Goal: Task Accomplishment & Management: Manage account settings

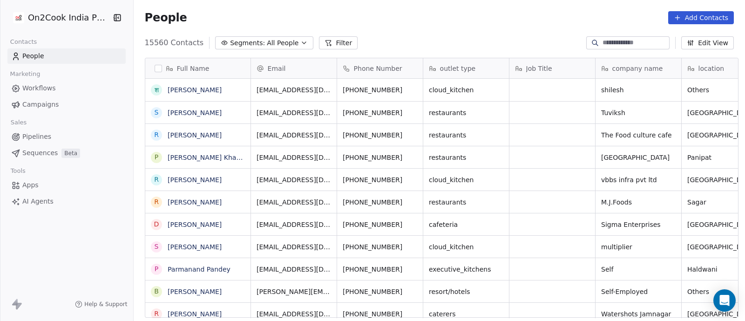
scroll to position [273, 607]
click at [300, 43] on icon "button" at bounding box center [303, 42] width 7 height 7
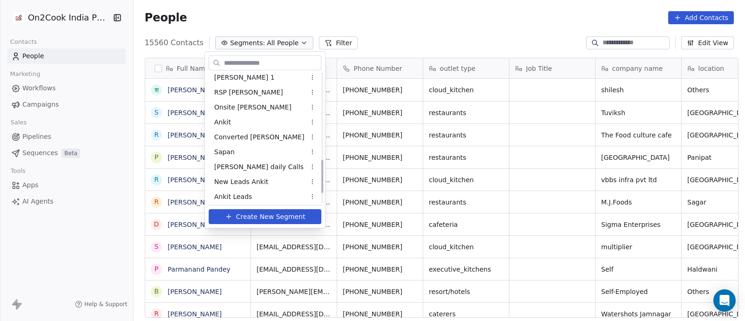
scroll to position [349, 0]
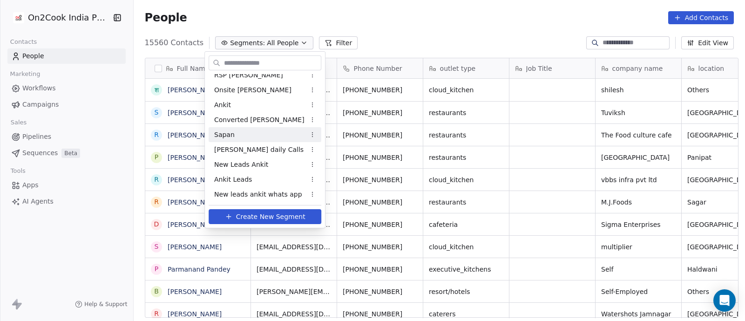
click at [226, 132] on span "Sapan" at bounding box center [224, 135] width 20 height 10
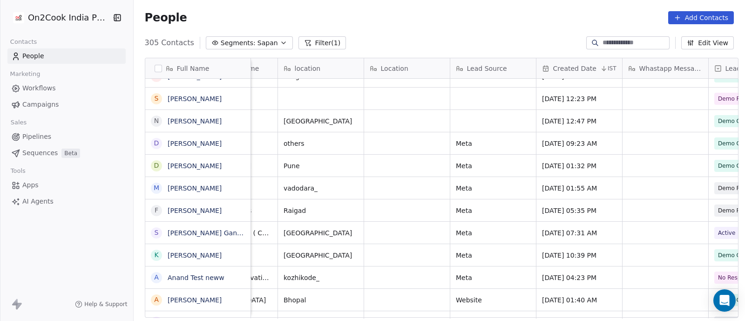
click at [40, 137] on span "Pipelines" at bounding box center [36, 137] width 29 height 10
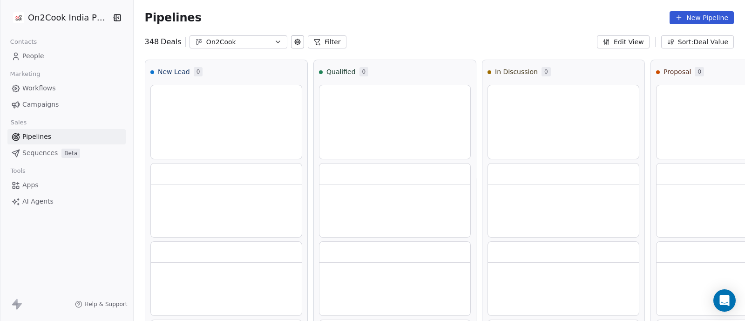
click at [318, 41] on button "Filter" at bounding box center [327, 41] width 39 height 13
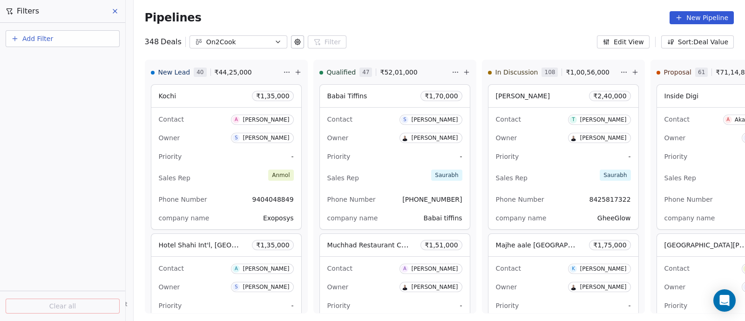
click at [41, 41] on span "Add Filter" at bounding box center [37, 39] width 31 height 10
click at [44, 59] on span "Deal properties" at bounding box center [40, 61] width 50 height 10
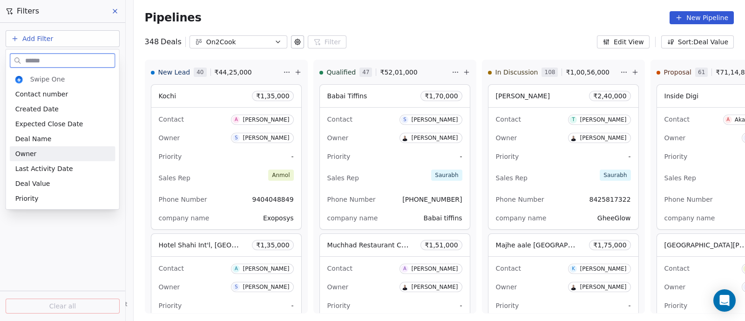
click at [31, 155] on span "Owner" at bounding box center [25, 153] width 21 height 9
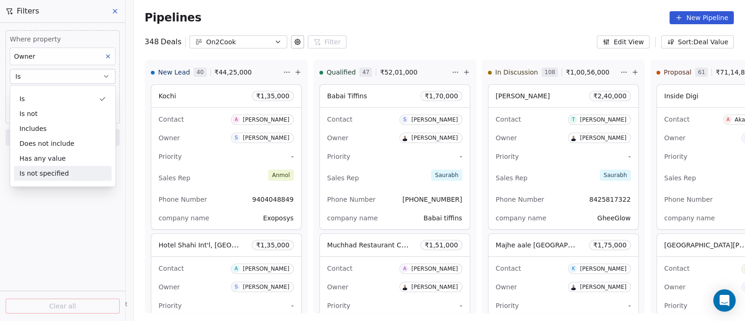
click at [54, 223] on div "Where property Owner Is Select Owner Add filter to this group Add another filte…" at bounding box center [62, 172] width 125 height 298
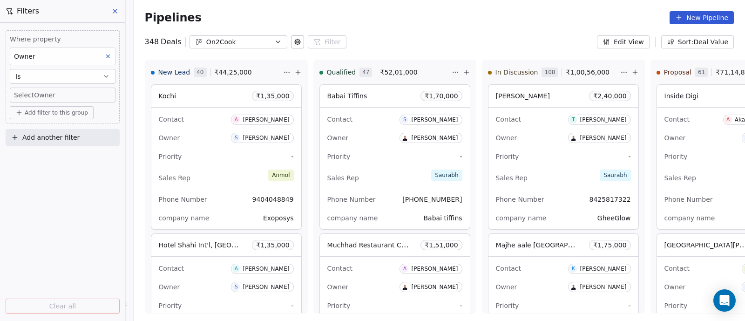
click at [95, 96] on body "On2Cook India Pvt. Ltd. Contacts People Marketing Workflows Campaigns Sales Pip…" at bounding box center [372, 160] width 745 height 321
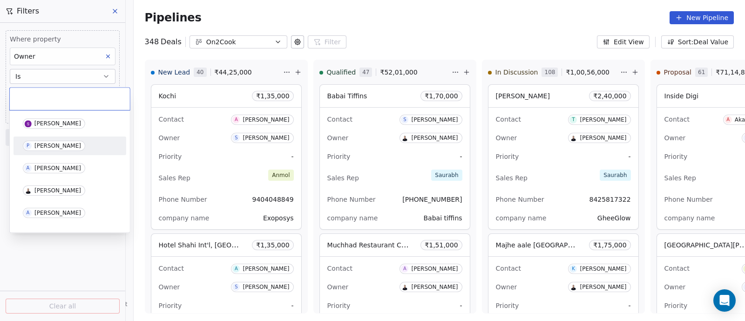
scroll to position [58, 0]
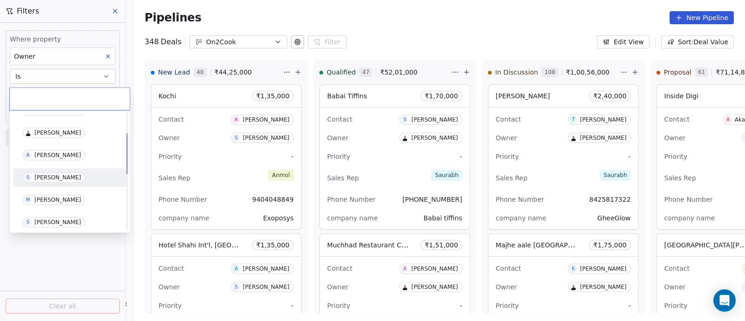
click at [52, 176] on div "[PERSON_NAME]" at bounding box center [57, 177] width 47 height 7
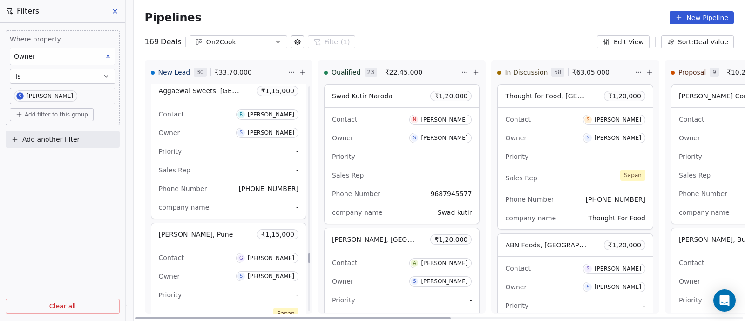
scroll to position [3841, 0]
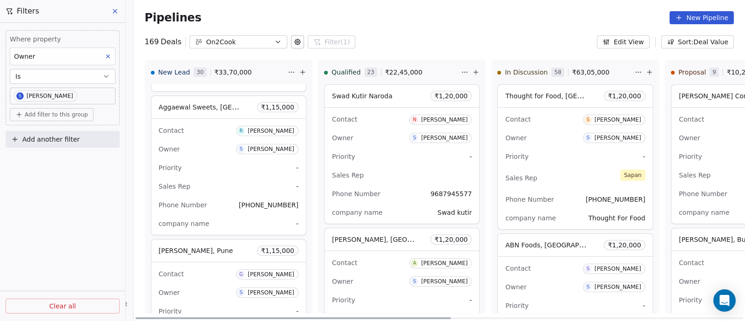
click at [207, 197] on div "Phone Number [PHONE_NUMBER]" at bounding box center [229, 204] width 140 height 15
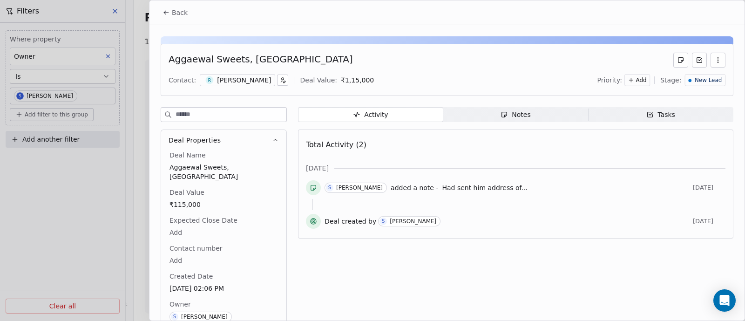
click at [523, 115] on div "Notes" at bounding box center [516, 115] width 30 height 10
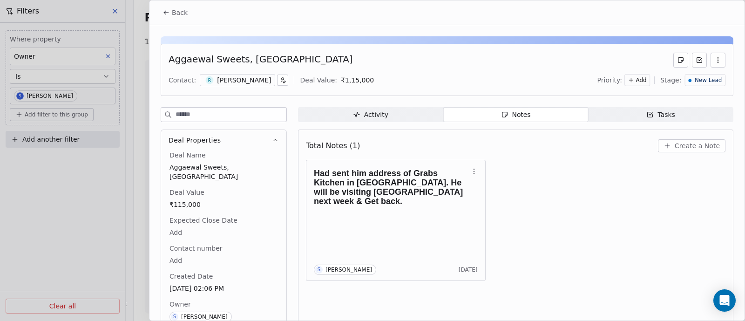
click at [167, 13] on icon at bounding box center [166, 12] width 7 height 7
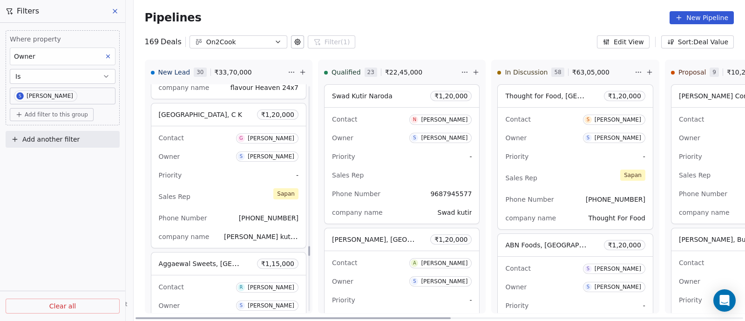
scroll to position [3666, 0]
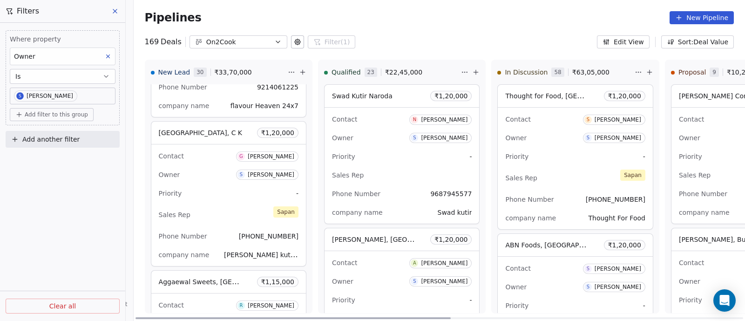
click at [224, 204] on div "Sales Rep [PERSON_NAME]" at bounding box center [229, 214] width 140 height 20
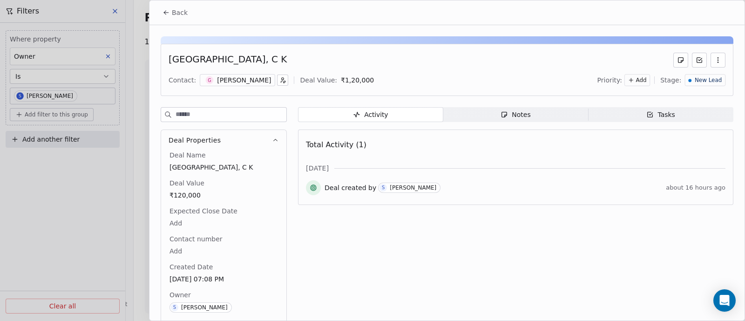
click at [515, 115] on div "Notes" at bounding box center [516, 115] width 30 height 10
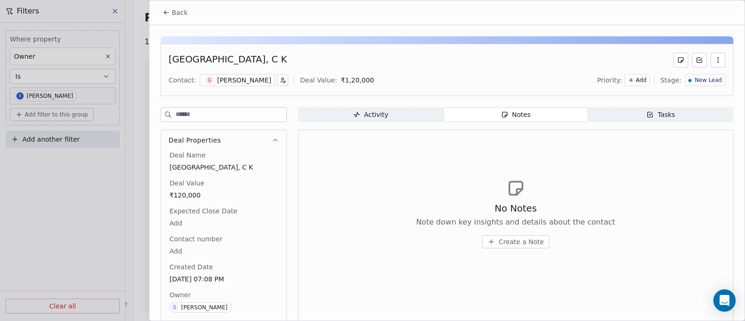
click at [515, 245] on span "Create a Note" at bounding box center [521, 241] width 45 height 9
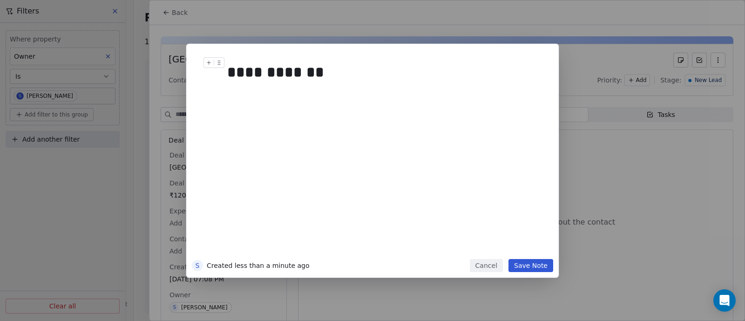
click at [302, 73] on div "**********" at bounding box center [382, 72] width 310 height 22
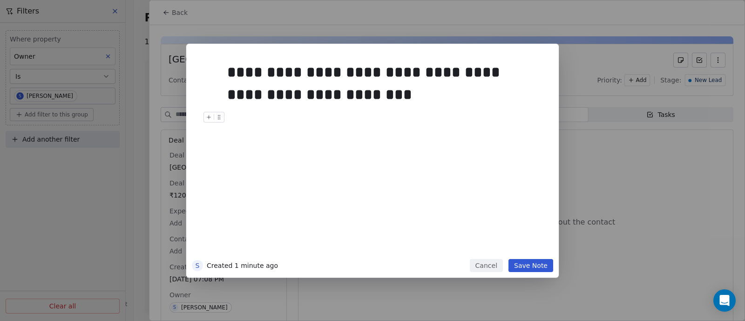
click at [540, 268] on button "Save Note" at bounding box center [530, 265] width 45 height 13
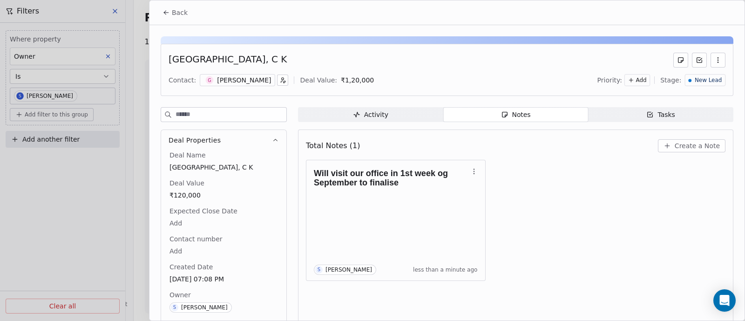
click at [185, 13] on span "Back" at bounding box center [180, 12] width 16 height 9
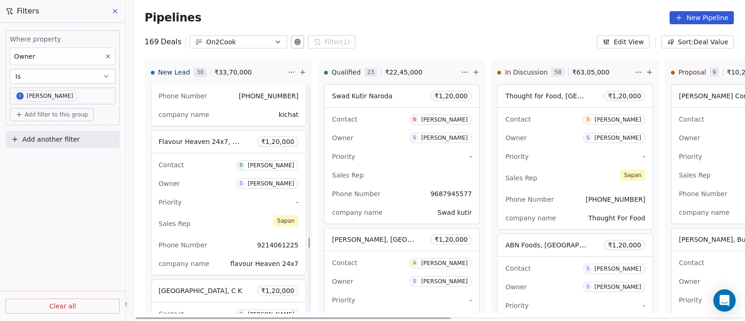
scroll to position [3491, 0]
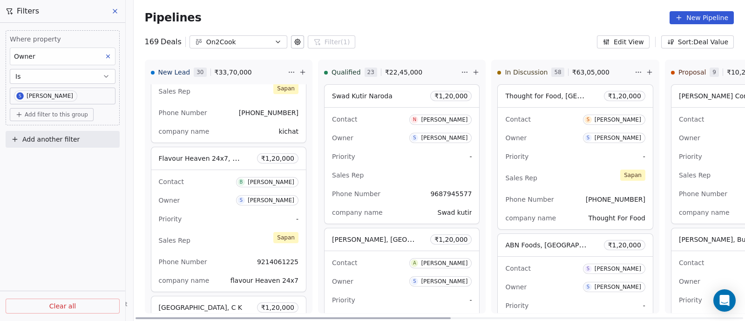
click at [215, 193] on div "Owner S [PERSON_NAME]" at bounding box center [229, 200] width 140 height 15
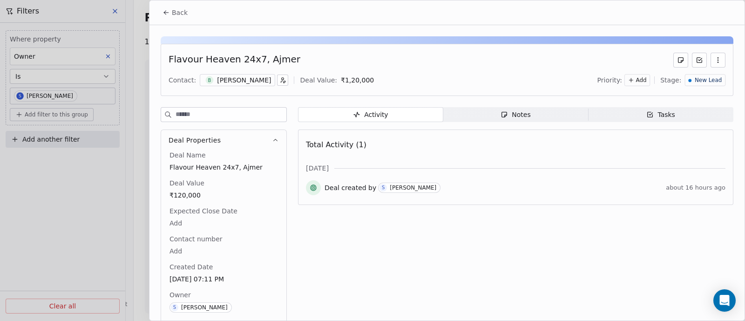
click at [520, 110] on div "Notes" at bounding box center [516, 115] width 30 height 10
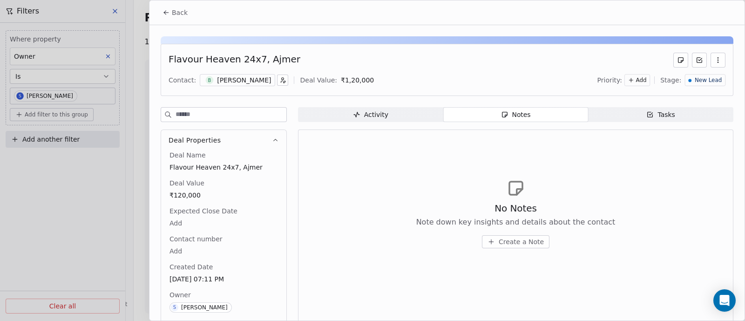
click at [515, 241] on span "Create a Note" at bounding box center [521, 241] width 45 height 9
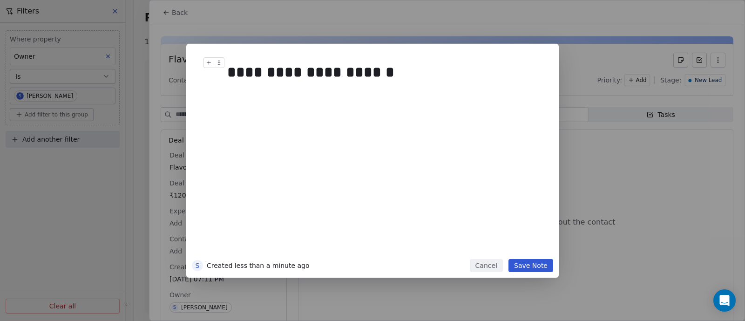
click at [370, 76] on div "**********" at bounding box center [382, 72] width 310 height 22
click at [386, 71] on div "**********" at bounding box center [382, 72] width 310 height 22
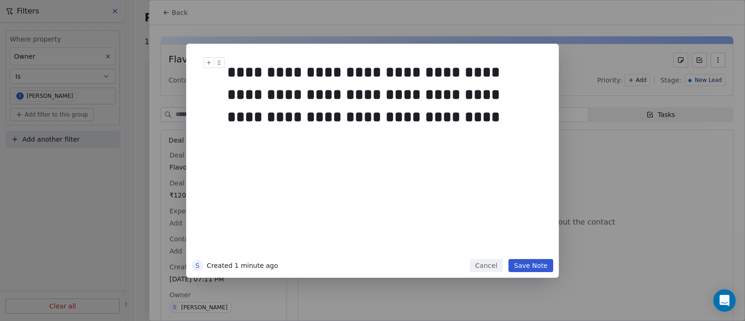
click at [529, 267] on button "Save Note" at bounding box center [530, 265] width 45 height 13
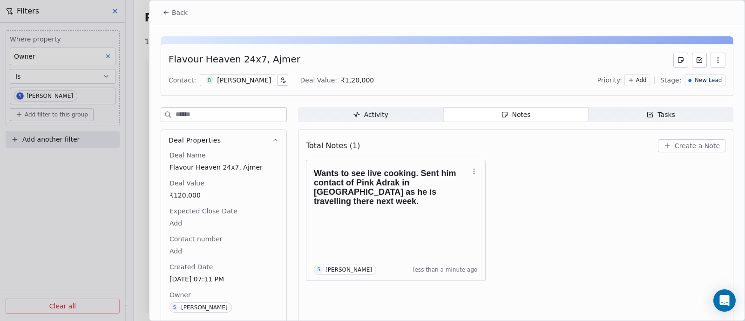
click at [178, 13] on span "Back" at bounding box center [180, 12] width 16 height 9
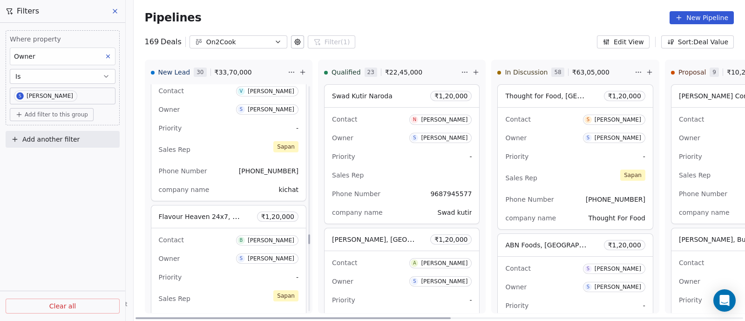
scroll to position [3375, 0]
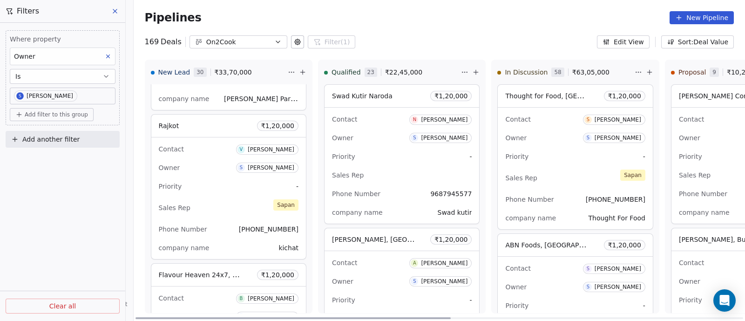
click at [229, 189] on div "Contact V [PERSON_NAME] Owner S [PERSON_NAME] Priority - Sales Rep [PERSON_NAME…" at bounding box center [228, 198] width 155 height 122
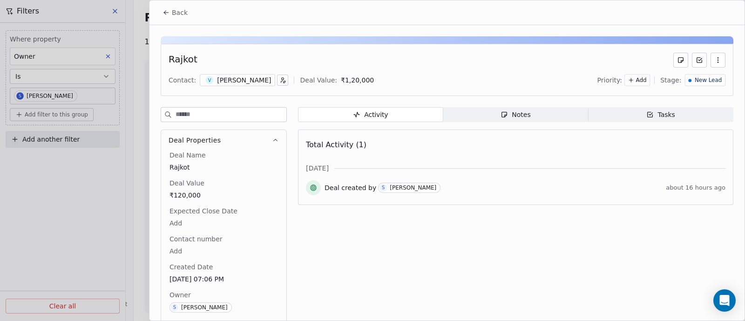
click at [515, 117] on div "Notes" at bounding box center [516, 115] width 30 height 10
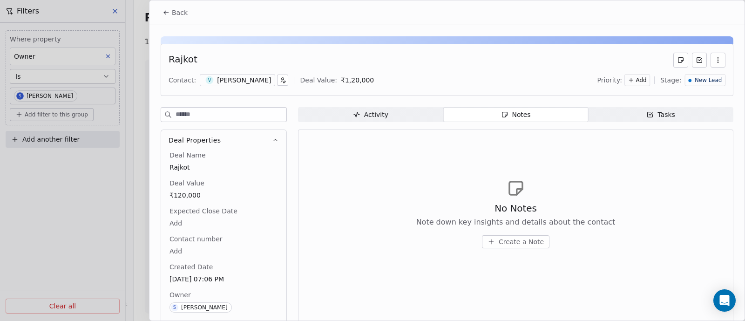
click at [510, 238] on span "Create a Note" at bounding box center [521, 241] width 45 height 9
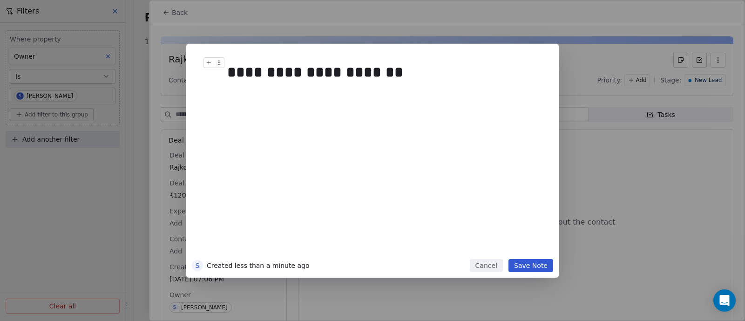
click at [321, 74] on div "**********" at bounding box center [382, 72] width 310 height 22
click at [418, 72] on div "**********" at bounding box center [382, 72] width 310 height 22
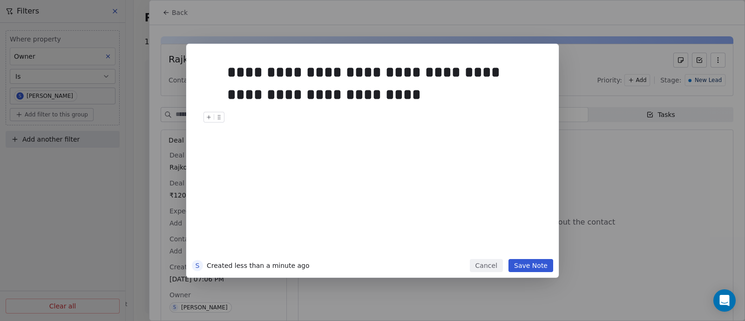
click at [524, 266] on button "Save Note" at bounding box center [530, 265] width 45 height 13
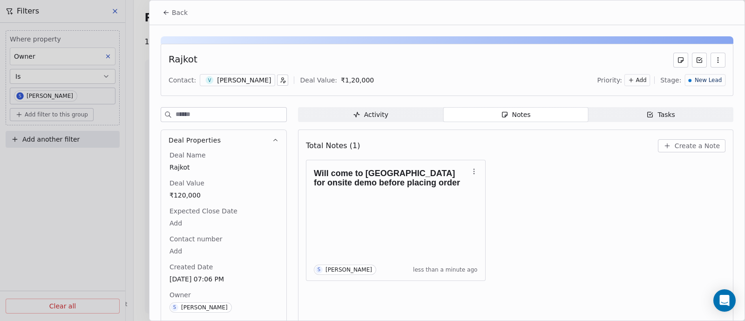
click at [172, 11] on span "Back" at bounding box center [180, 12] width 16 height 9
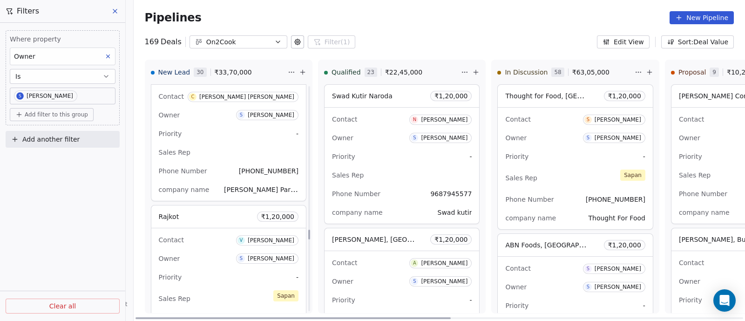
scroll to position [3258, 0]
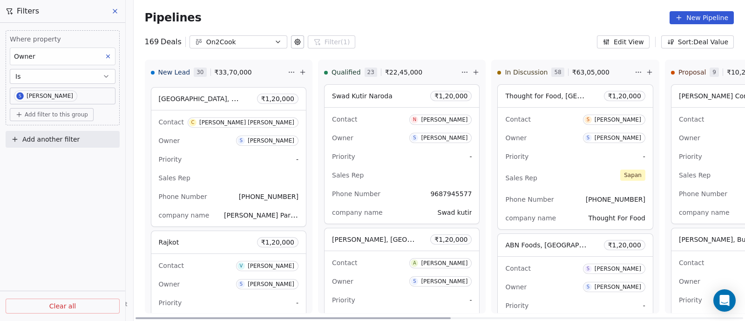
click at [224, 170] on div "Sales Rep" at bounding box center [229, 177] width 140 height 15
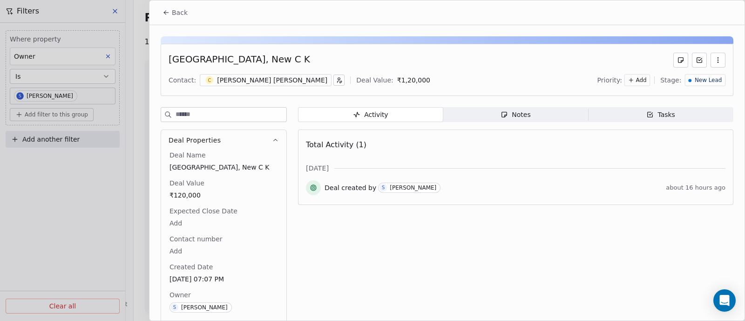
click at [519, 115] on div "Notes" at bounding box center [516, 115] width 30 height 10
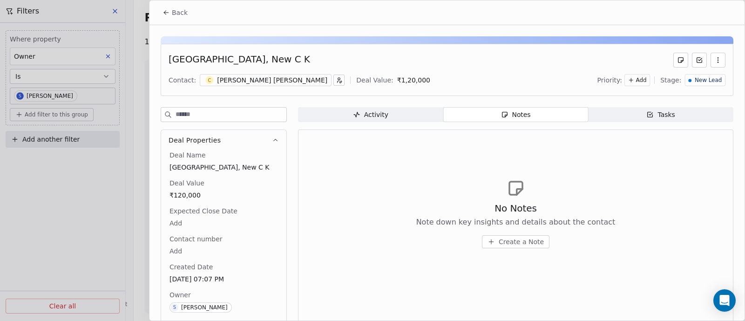
click at [510, 241] on span "Create a Note" at bounding box center [521, 241] width 45 height 9
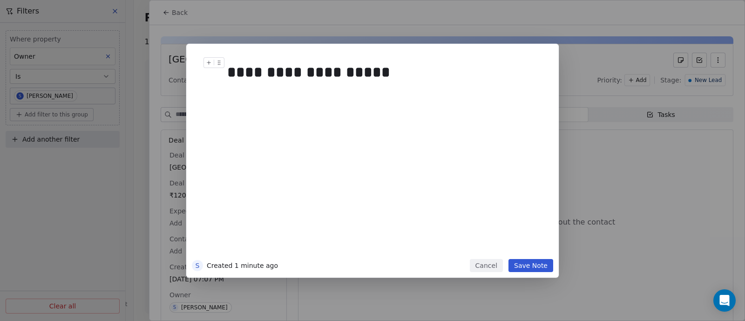
click at [229, 75] on div "**********" at bounding box center [382, 72] width 310 height 22
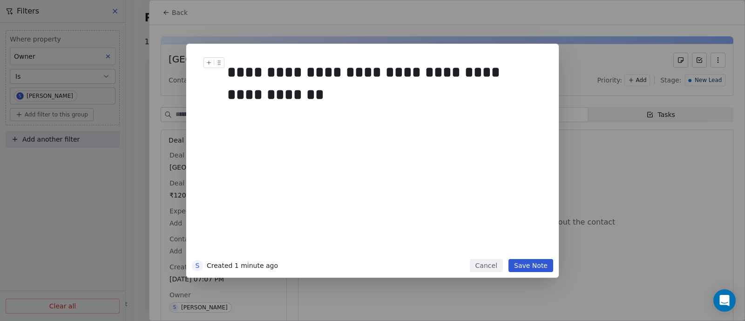
click at [475, 77] on div "**********" at bounding box center [382, 83] width 310 height 45
click at [343, 94] on div "**********" at bounding box center [382, 83] width 310 height 45
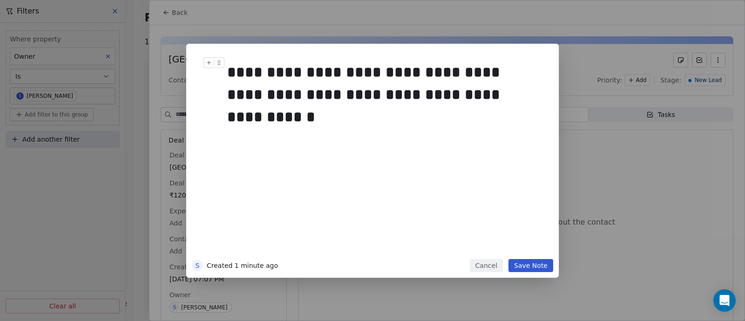
click at [433, 95] on div "**********" at bounding box center [382, 83] width 310 height 45
click at [487, 94] on div "**********" at bounding box center [382, 83] width 310 height 45
click at [283, 118] on div "**********" at bounding box center [382, 94] width 310 height 67
click at [325, 119] on div "**********" at bounding box center [382, 94] width 310 height 67
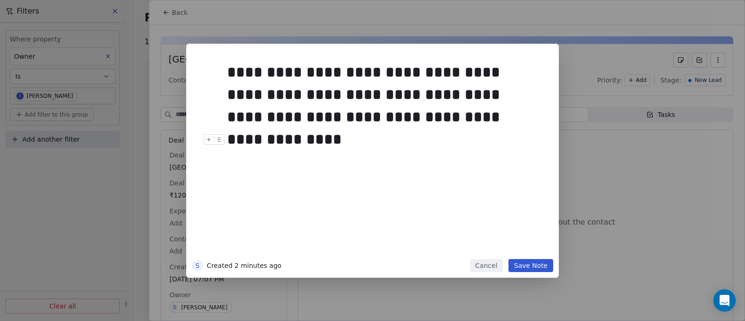
click at [538, 265] on button "Save Note" at bounding box center [530, 265] width 45 height 13
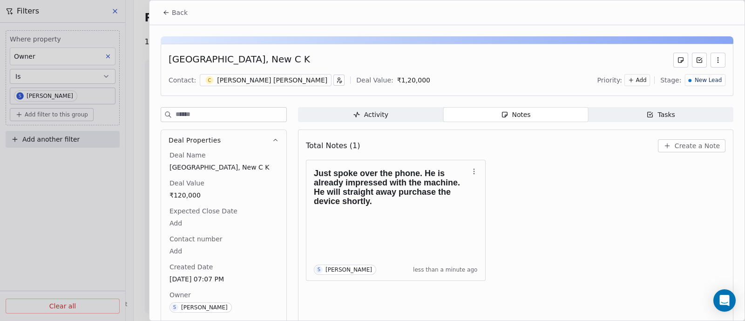
click at [176, 13] on span "Back" at bounding box center [180, 12] width 16 height 9
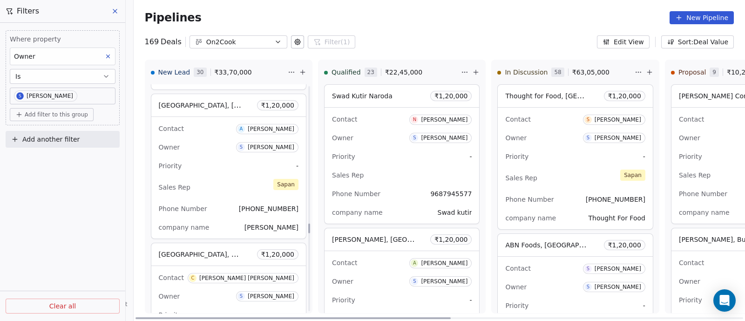
scroll to position [3084, 0]
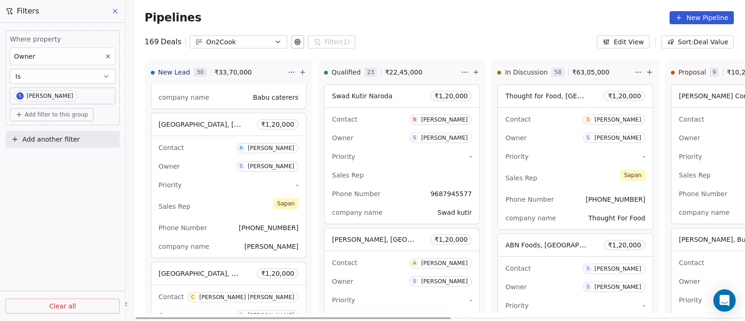
click at [239, 177] on div "Priority -" at bounding box center [229, 184] width 140 height 15
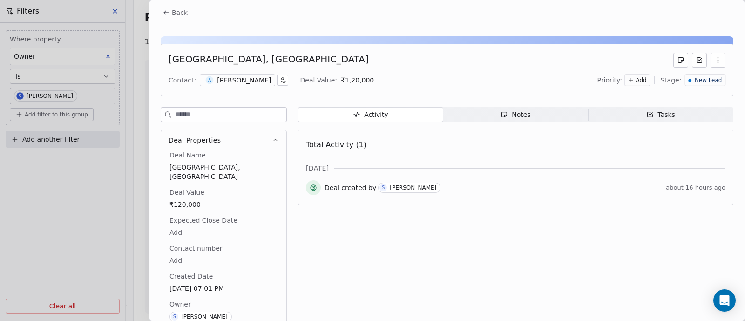
click at [517, 113] on div "Notes" at bounding box center [516, 115] width 30 height 10
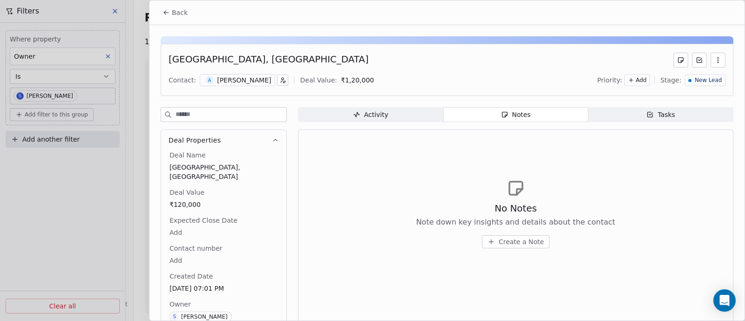
click at [515, 241] on span "Create a Note" at bounding box center [521, 241] width 45 height 9
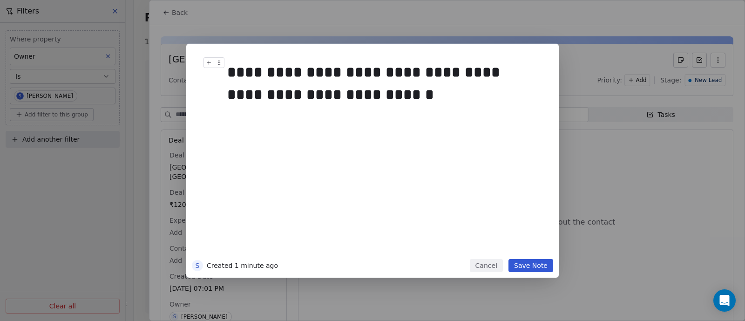
click at [319, 70] on div "**********" at bounding box center [382, 83] width 310 height 45
click at [528, 268] on button "Save Note" at bounding box center [530, 265] width 45 height 13
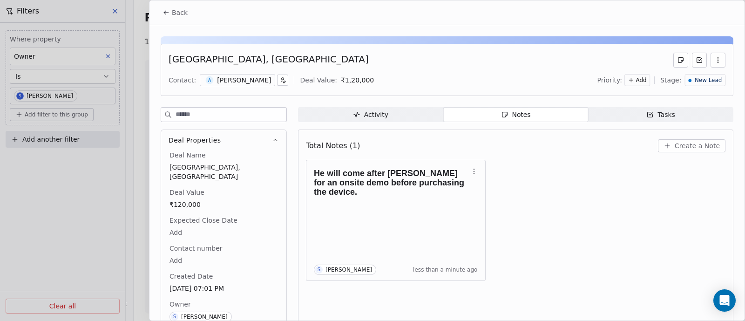
click at [177, 15] on span "Back" at bounding box center [180, 12] width 16 height 9
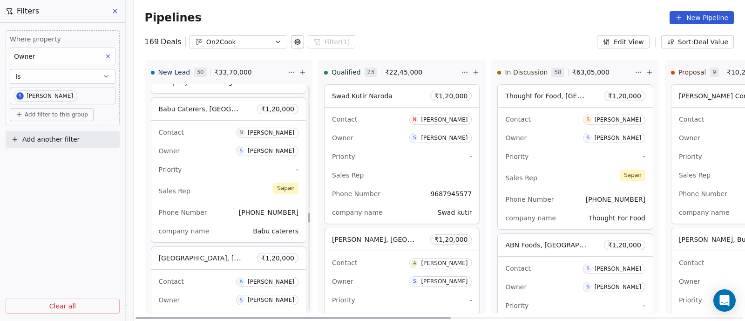
scroll to position [2909, 0]
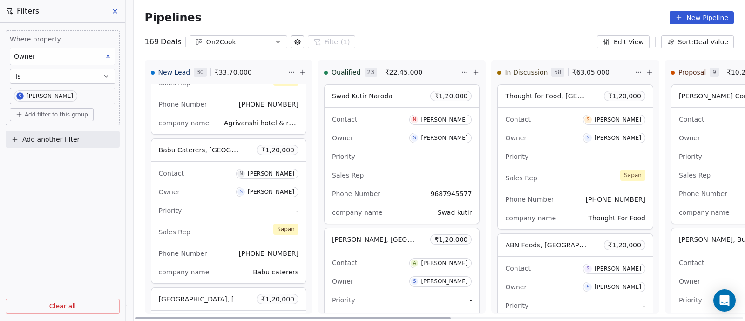
click at [211, 186] on div "Owner S [PERSON_NAME]" at bounding box center [229, 191] width 140 height 15
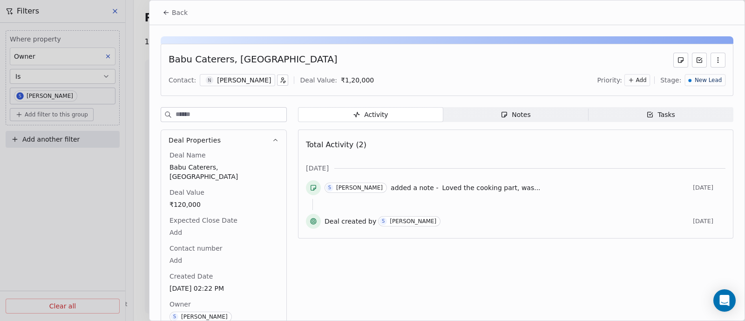
click at [513, 115] on div "Notes" at bounding box center [516, 115] width 30 height 10
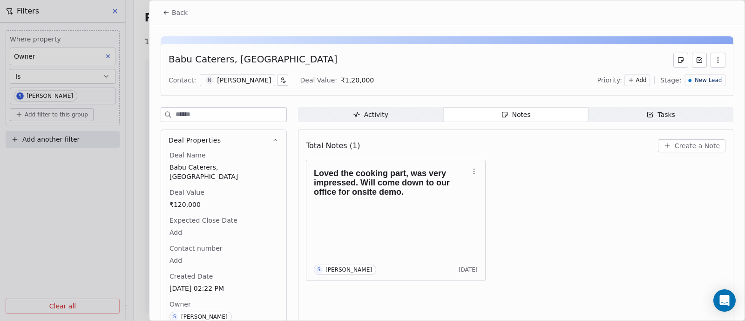
click at [174, 12] on span "Back" at bounding box center [180, 12] width 16 height 9
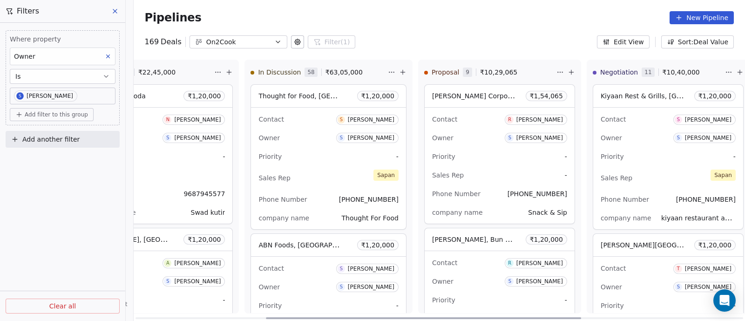
scroll to position [0, 255]
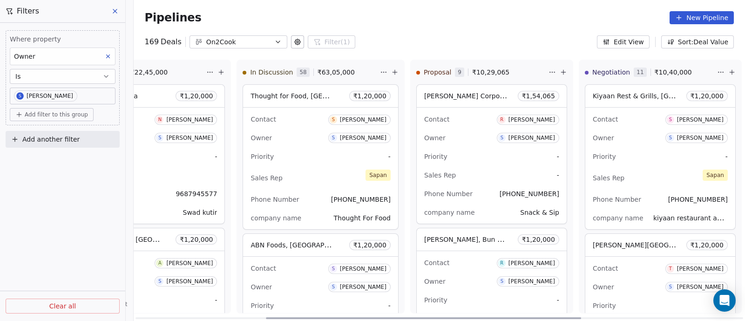
drag, startPoint x: 237, startPoint y: 318, endPoint x: 367, endPoint y: 319, distance: 130.4
click at [367, 319] on div at bounding box center [423, 318] width 315 height 2
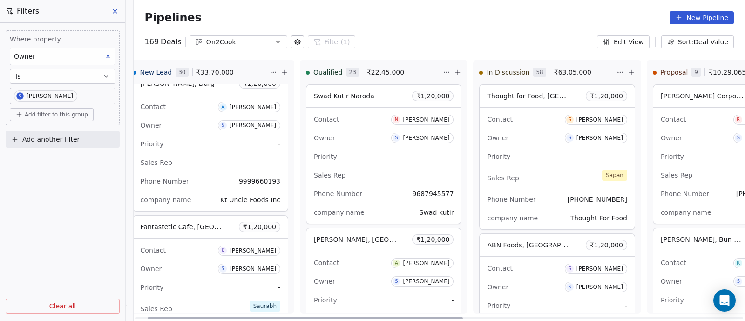
scroll to position [0, 0]
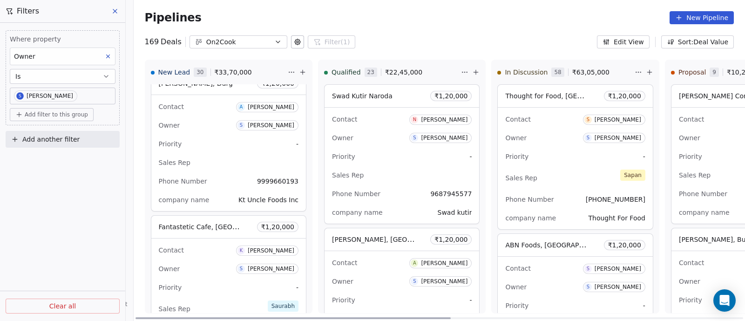
drag, startPoint x: 321, startPoint y: 318, endPoint x: 156, endPoint y: 301, distance: 165.6
click at [156, 317] on div at bounding box center [292, 318] width 315 height 2
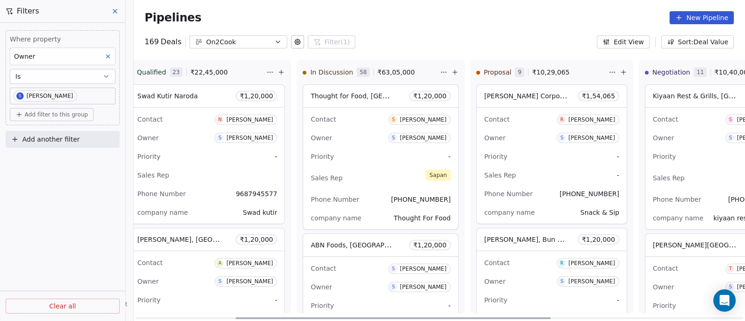
scroll to position [0, 195]
drag, startPoint x: 345, startPoint y: 317, endPoint x: 445, endPoint y: 317, distance: 100.1
click at [445, 317] on div at bounding box center [392, 318] width 315 height 2
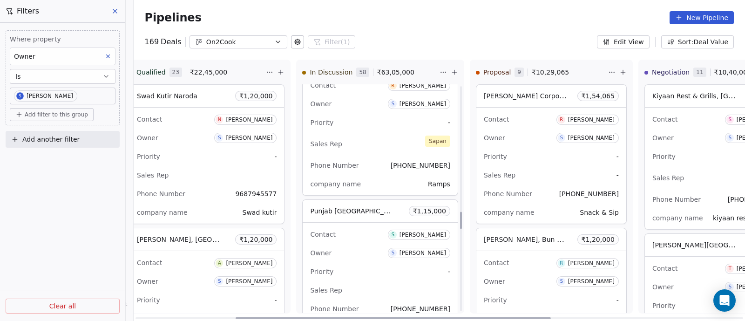
scroll to position [1604, 0]
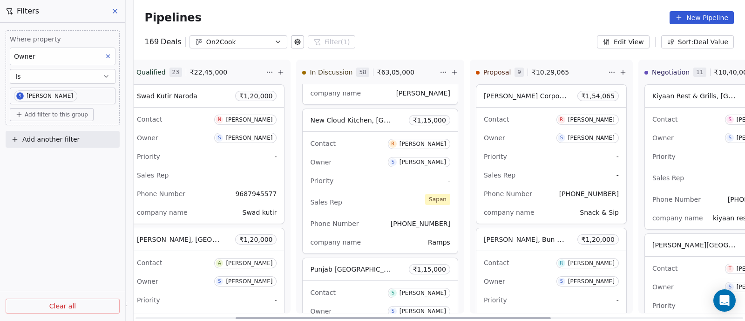
click at [353, 175] on div "Priority -" at bounding box center [380, 180] width 140 height 15
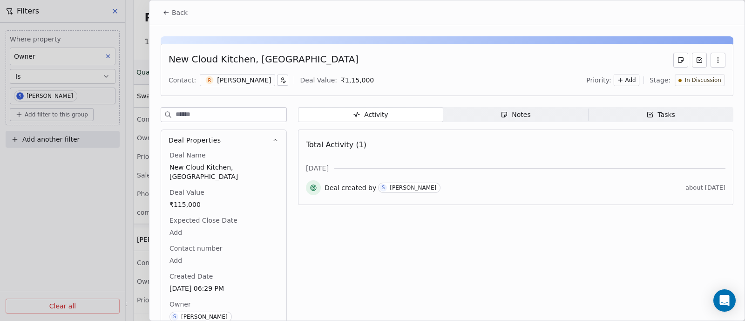
click at [519, 111] on div "Notes" at bounding box center [516, 115] width 30 height 10
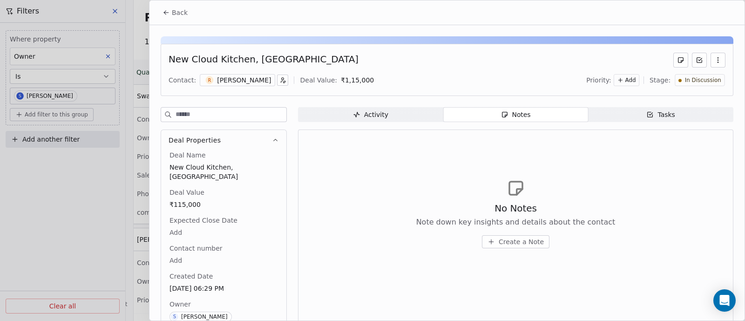
click at [514, 243] on span "Create a Note" at bounding box center [521, 241] width 45 height 9
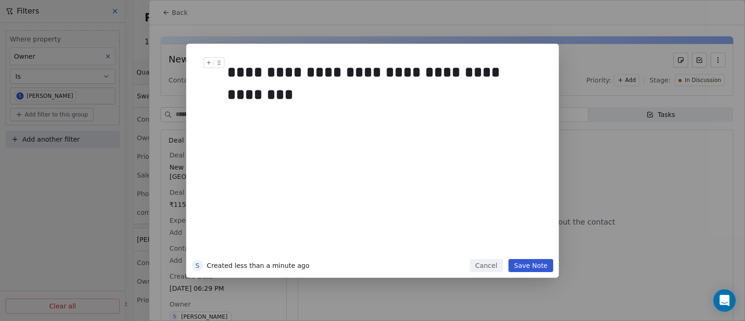
click at [228, 72] on div "**********" at bounding box center [382, 72] width 310 height 22
click at [440, 73] on div "**********" at bounding box center [382, 72] width 310 height 22
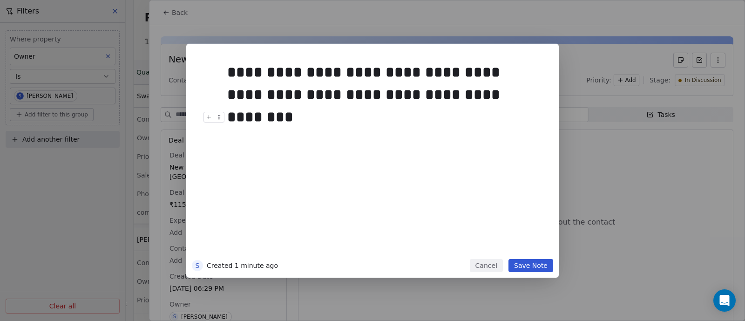
click at [528, 266] on button "Save Note" at bounding box center [530, 265] width 45 height 13
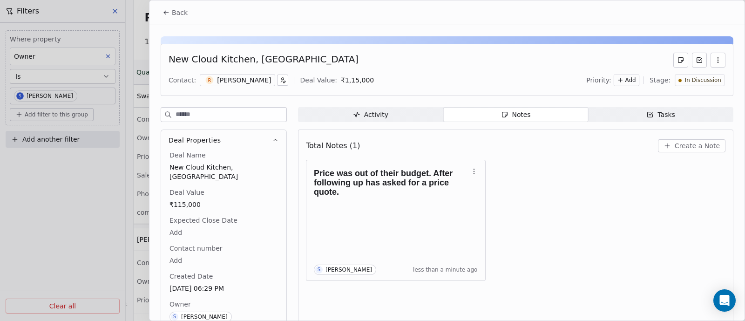
click at [175, 13] on span "Back" at bounding box center [180, 12] width 16 height 9
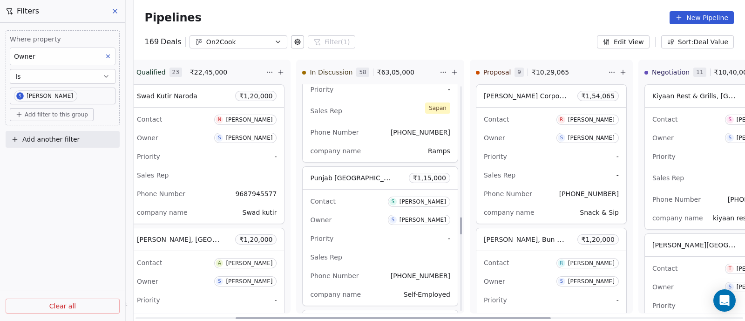
scroll to position [1720, 0]
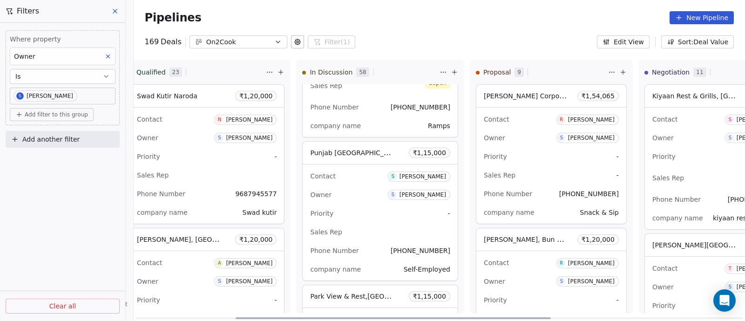
click at [380, 224] on div "Sales Rep" at bounding box center [380, 231] width 140 height 15
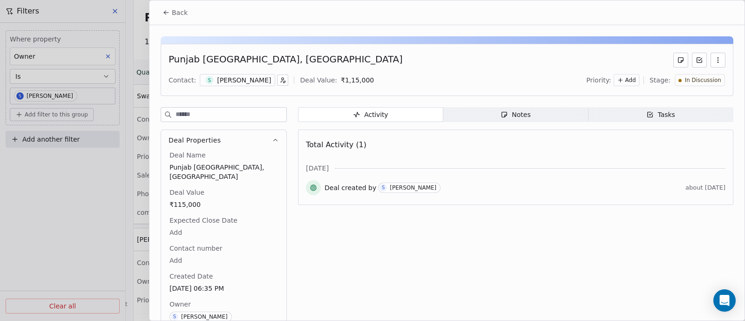
click at [516, 115] on div "Notes" at bounding box center [516, 115] width 30 height 10
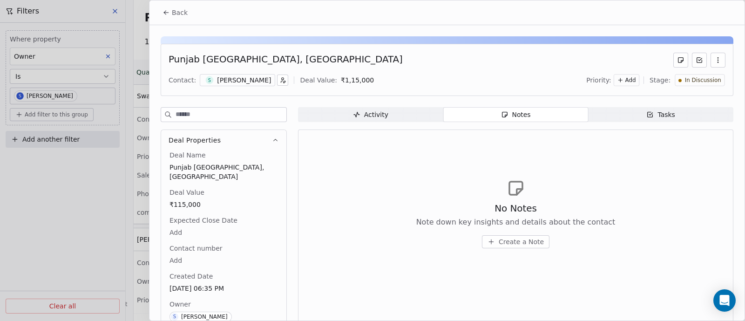
click at [516, 243] on span "Create a Note" at bounding box center [521, 241] width 45 height 9
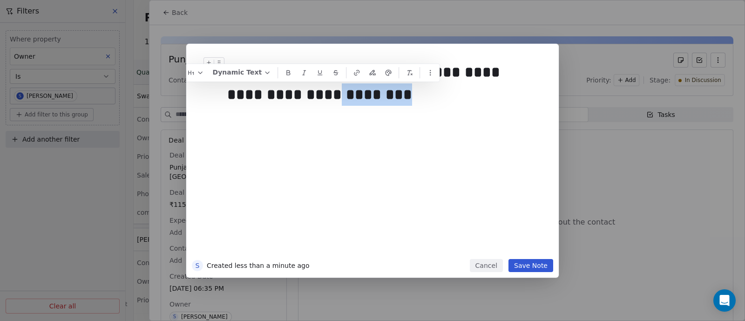
drag, startPoint x: 342, startPoint y: 93, endPoint x: 412, endPoint y: 96, distance: 70.4
click at [412, 96] on div "**********" at bounding box center [382, 83] width 310 height 45
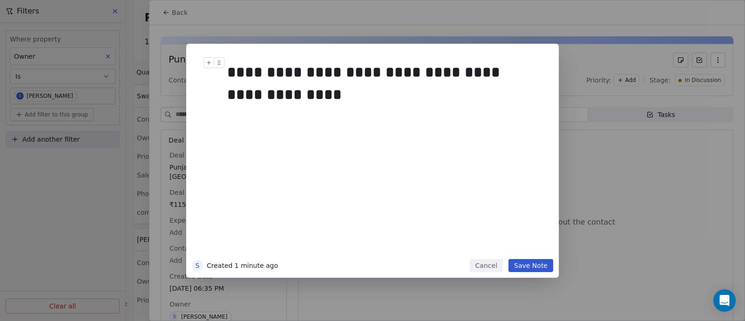
click at [528, 263] on button "Save Note" at bounding box center [530, 265] width 45 height 13
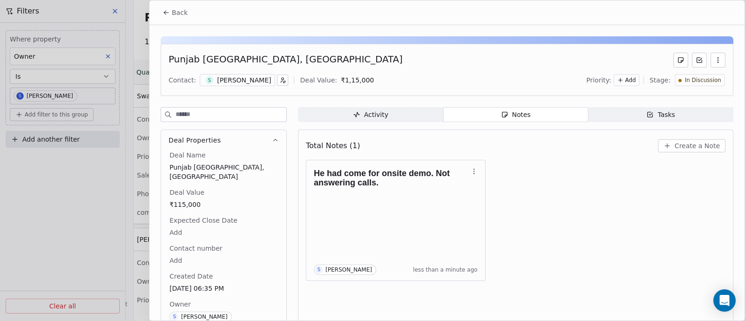
click at [179, 16] on span "Back" at bounding box center [180, 12] width 16 height 9
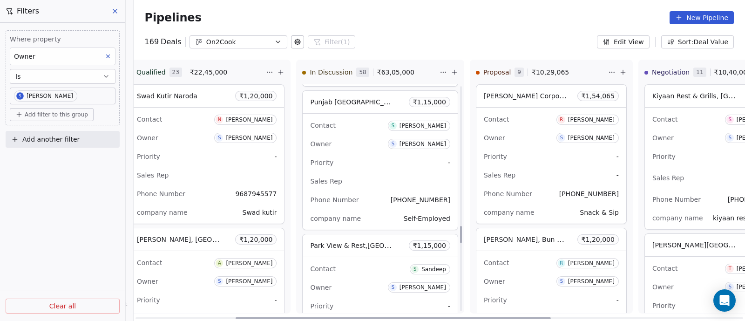
scroll to position [1836, 0]
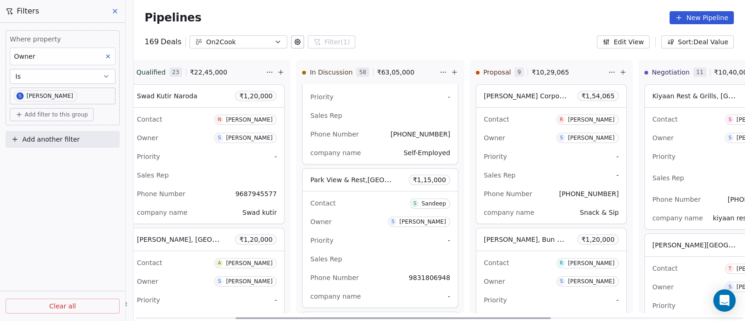
click at [356, 224] on div "Owner S [PERSON_NAME]" at bounding box center [380, 221] width 140 height 15
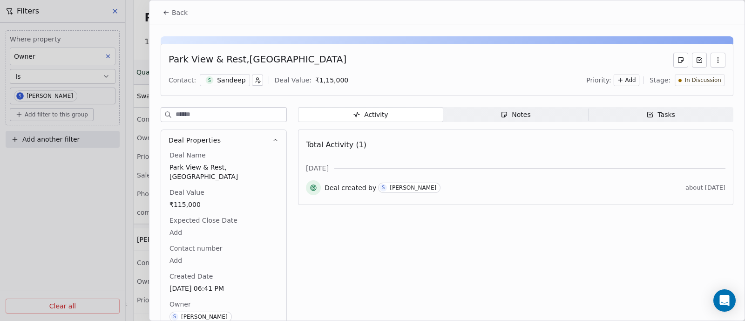
click at [514, 115] on div "Notes" at bounding box center [516, 115] width 30 height 10
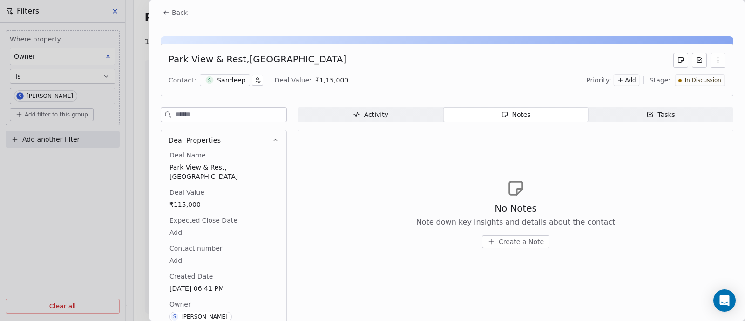
scroll to position [1836, 0]
